Goal: Transaction & Acquisition: Purchase product/service

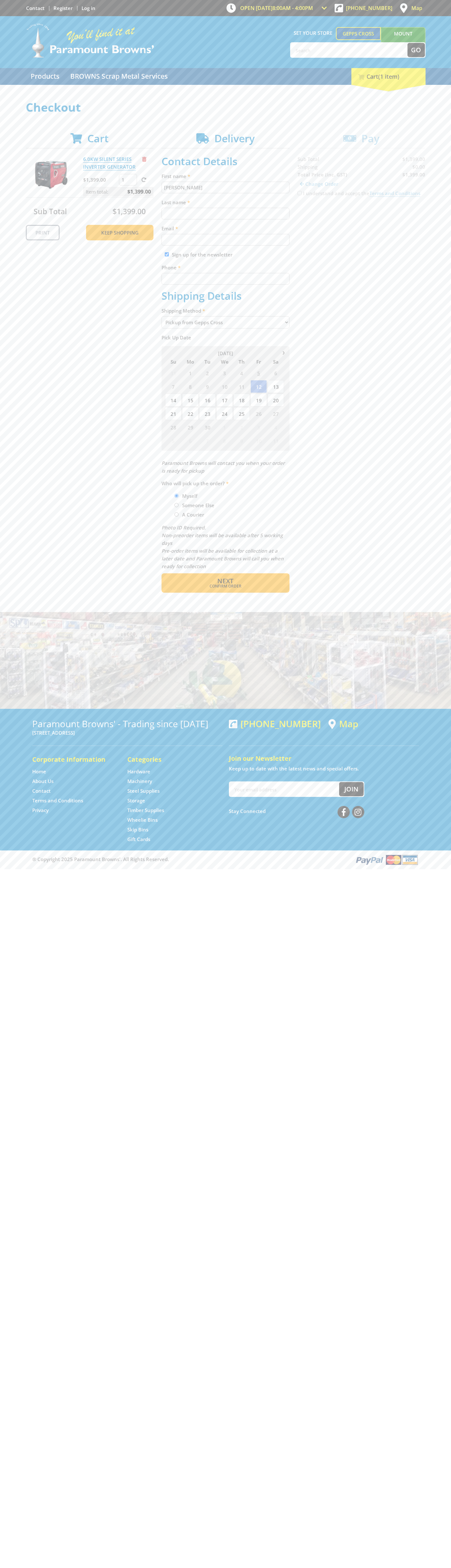
type input "[PERSON_NAME]"
type input "[EMAIL_ADDRESS][DOMAIN_NAME]"
type input "0293744000"
click at [226, 581] on span "Next" at bounding box center [226, 580] width 16 height 8
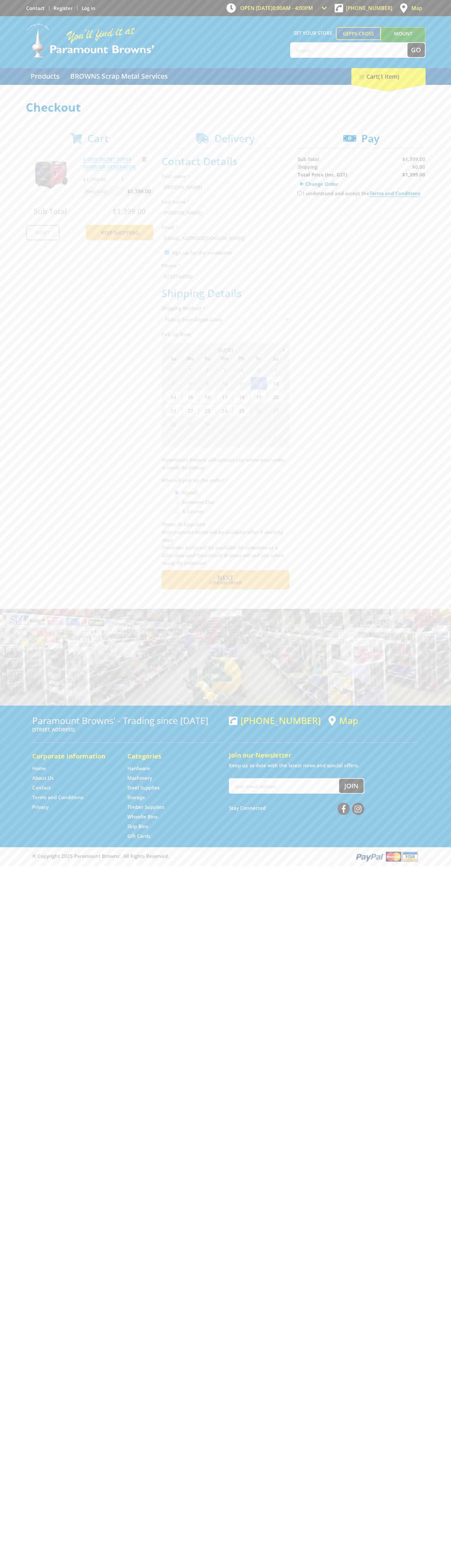
click at [300, 193] on input "I understand and accept the Terms and Conditions" at bounding box center [300, 193] width 5 height 5
checkbox input "true"
click at [317, 214] on span "Credit Card" at bounding box center [312, 214] width 28 height 7
click at [361, 214] on img at bounding box center [357, 213] width 14 height 8
type input "[CREDIT_CARD_NUMBER]"
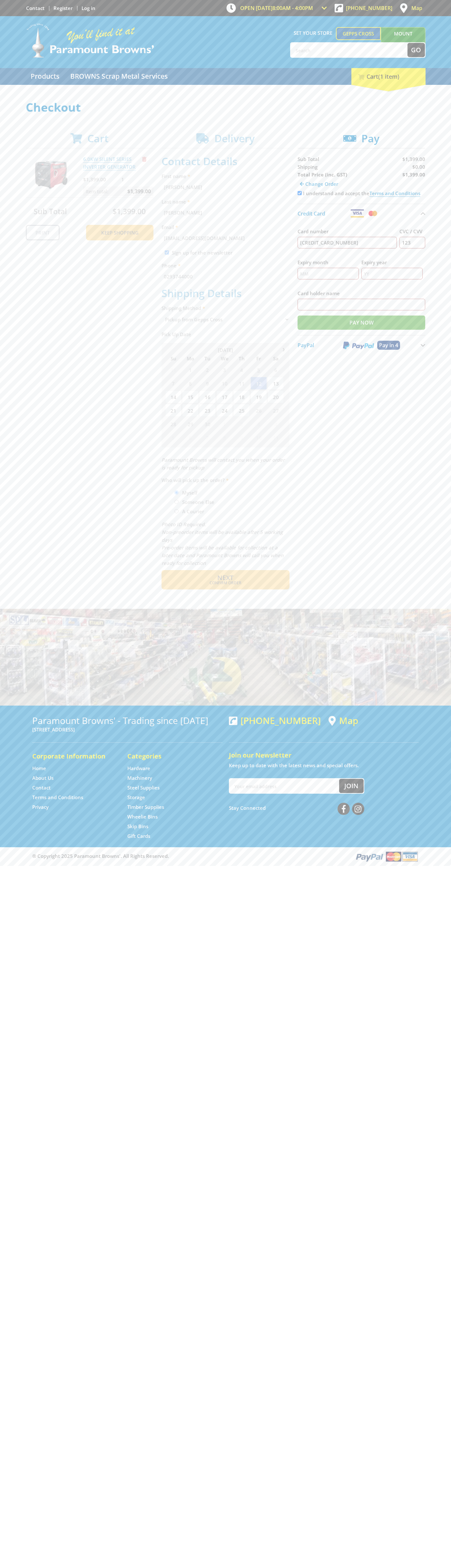
type input "123"
type input "[PERSON_NAME]"
